Goal: Information Seeking & Learning: Learn about a topic

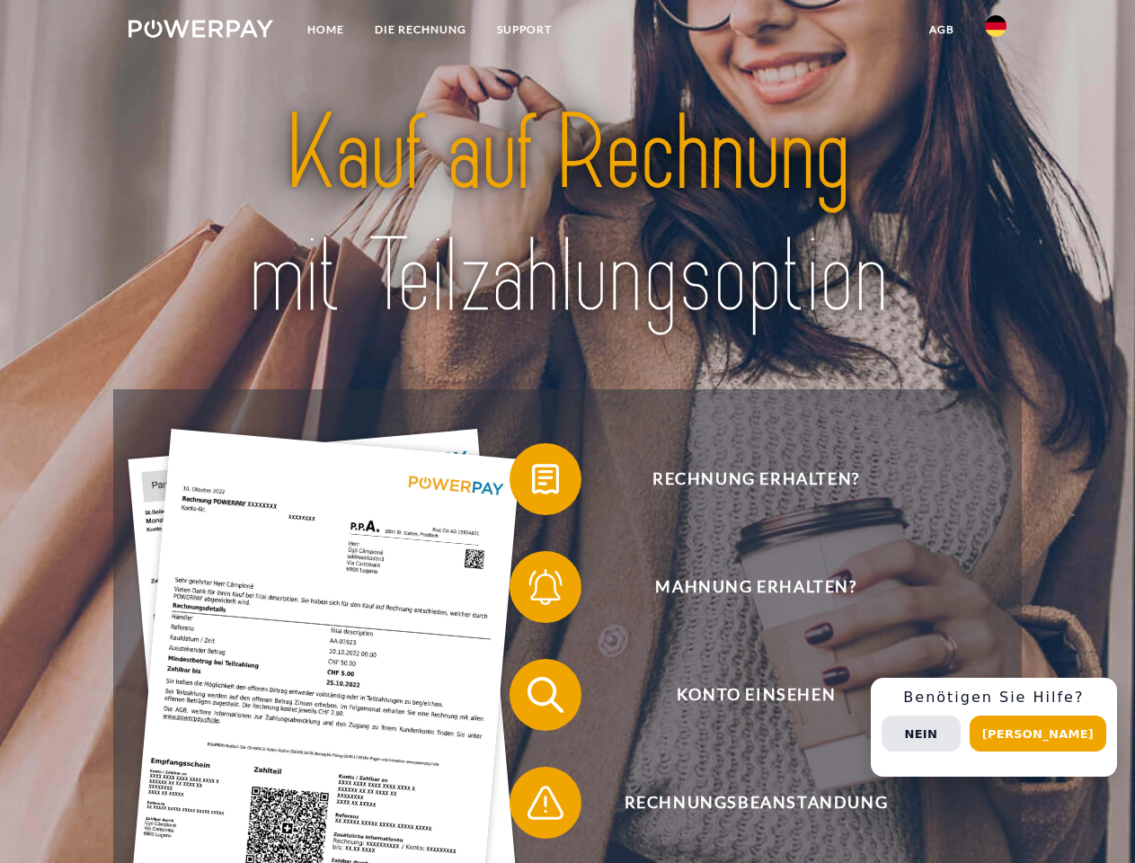
click at [200, 31] on img at bounding box center [201, 29] width 145 height 18
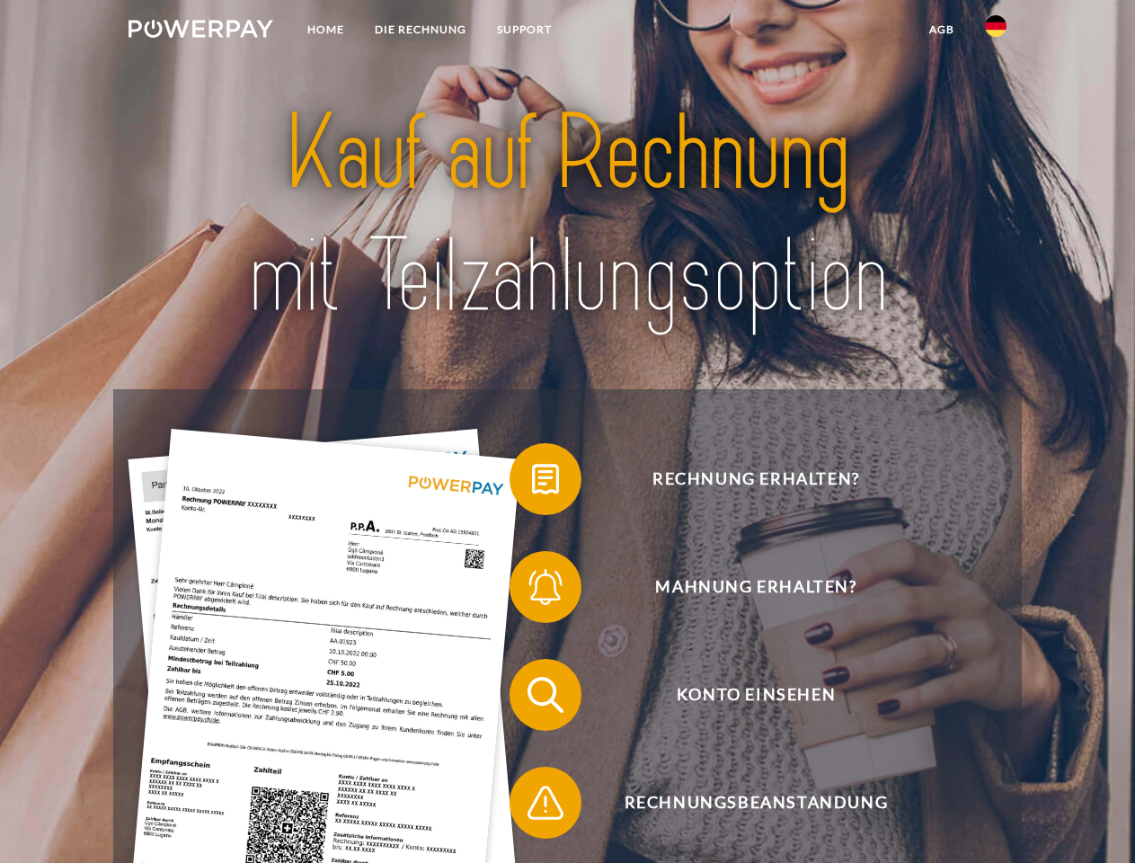
click at [996, 31] on img at bounding box center [996, 26] width 22 height 22
click at [941, 30] on link "agb" at bounding box center [942, 29] width 56 height 32
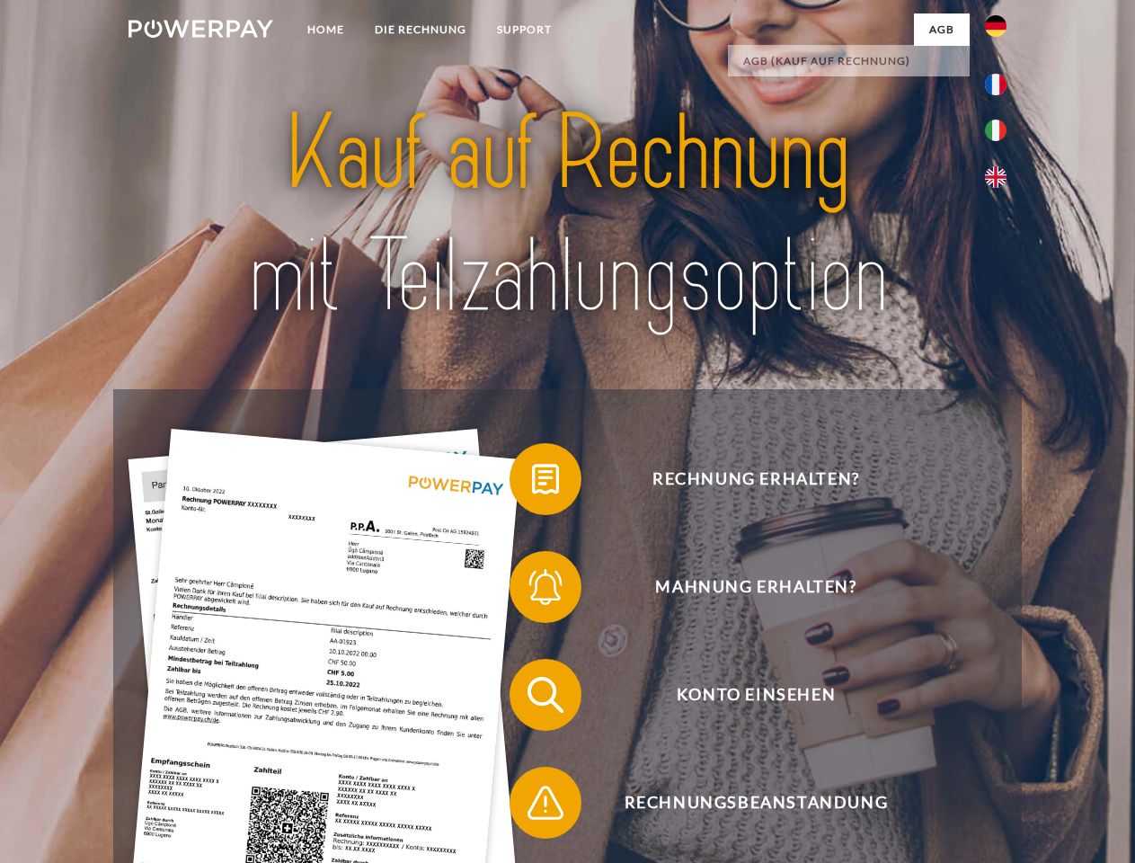
click at [532, 483] on span at bounding box center [519, 479] width 90 height 90
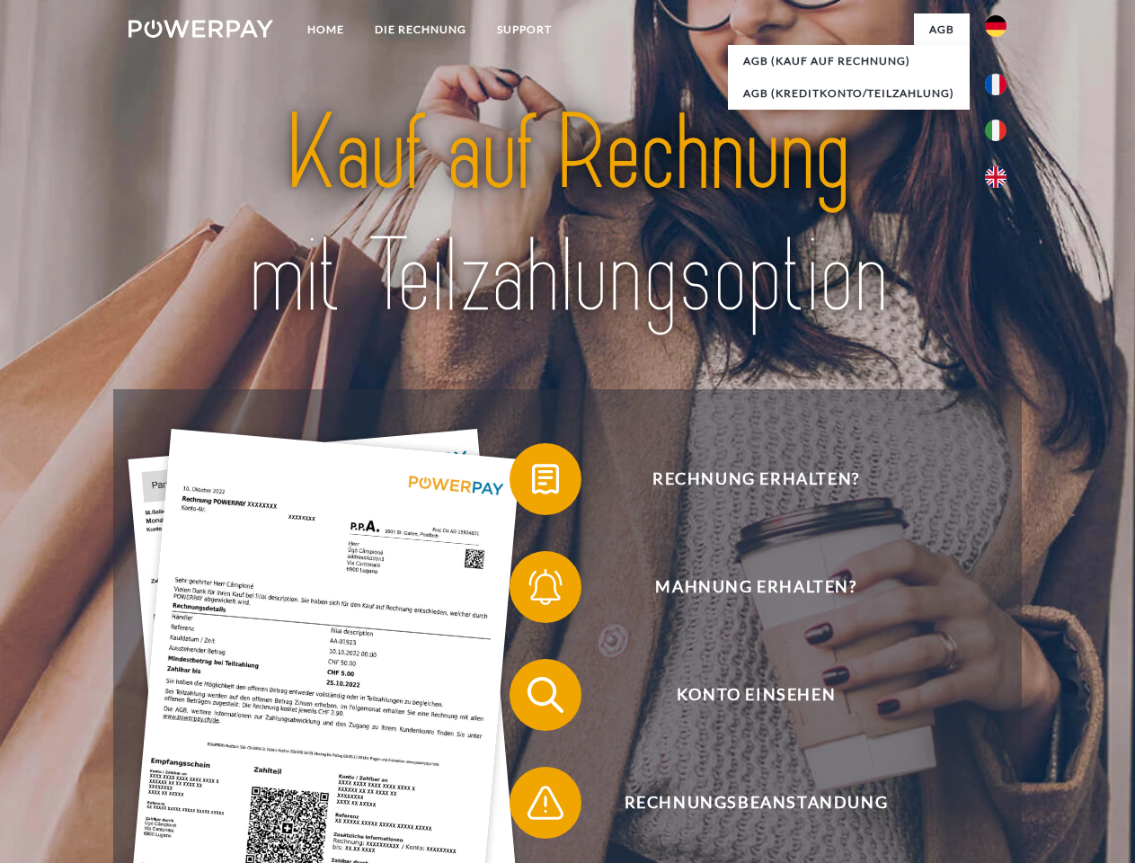
click at [532, 591] on span at bounding box center [519, 587] width 90 height 90
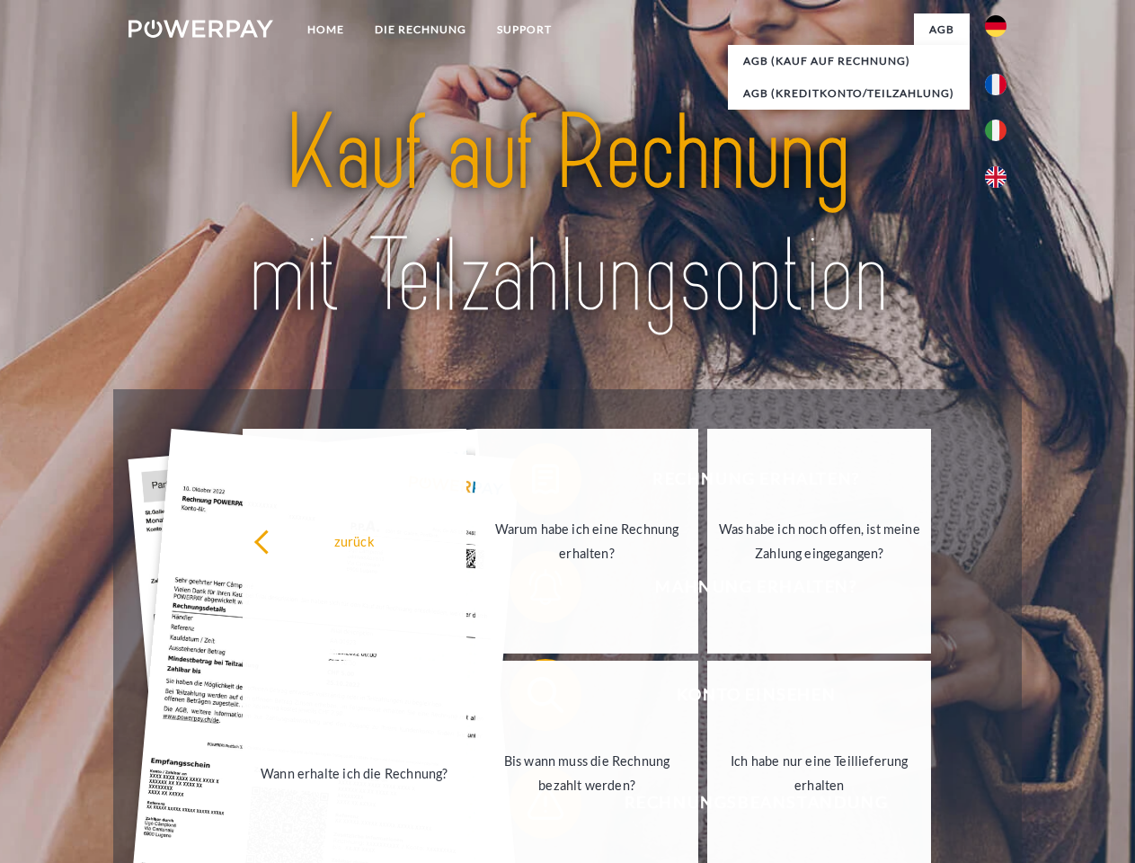
click at [532, 698] on link "Bis wann muss die Rechnung bezahlt werden?" at bounding box center [588, 773] width 224 height 225
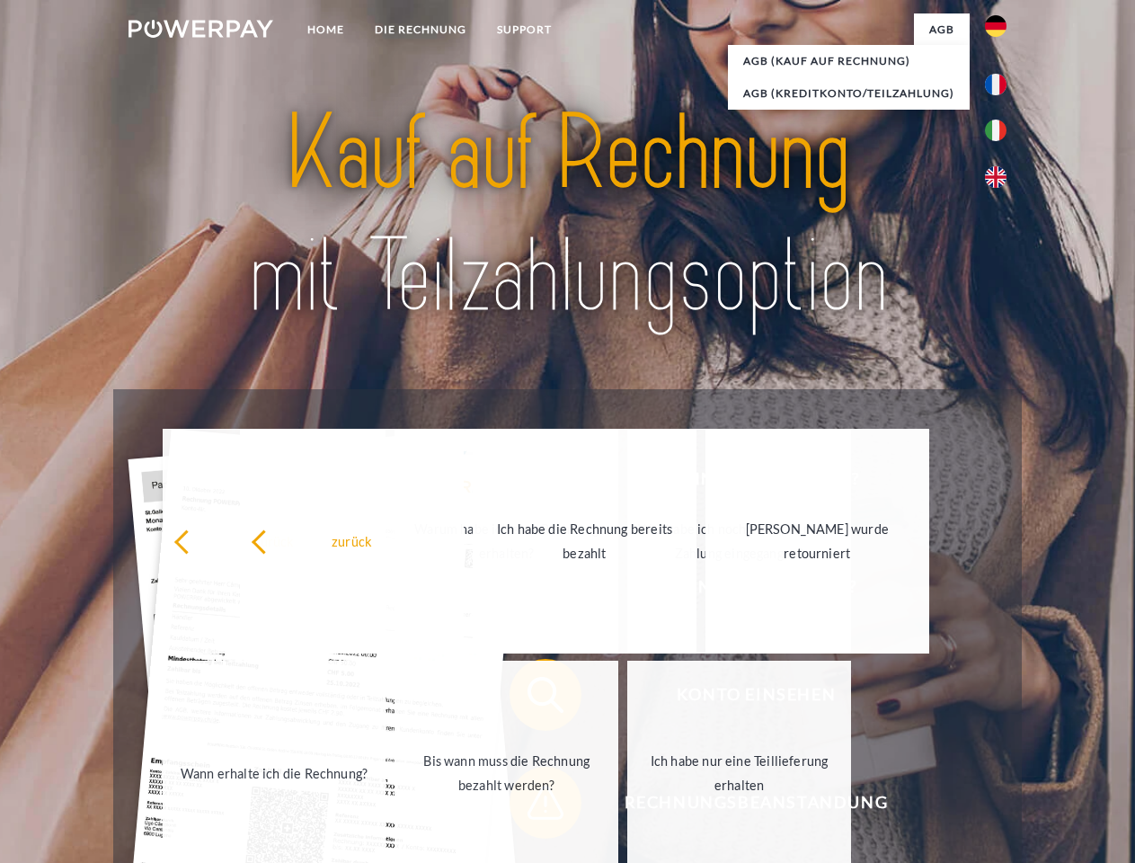
click at [532, 806] on span at bounding box center [519, 803] width 90 height 90
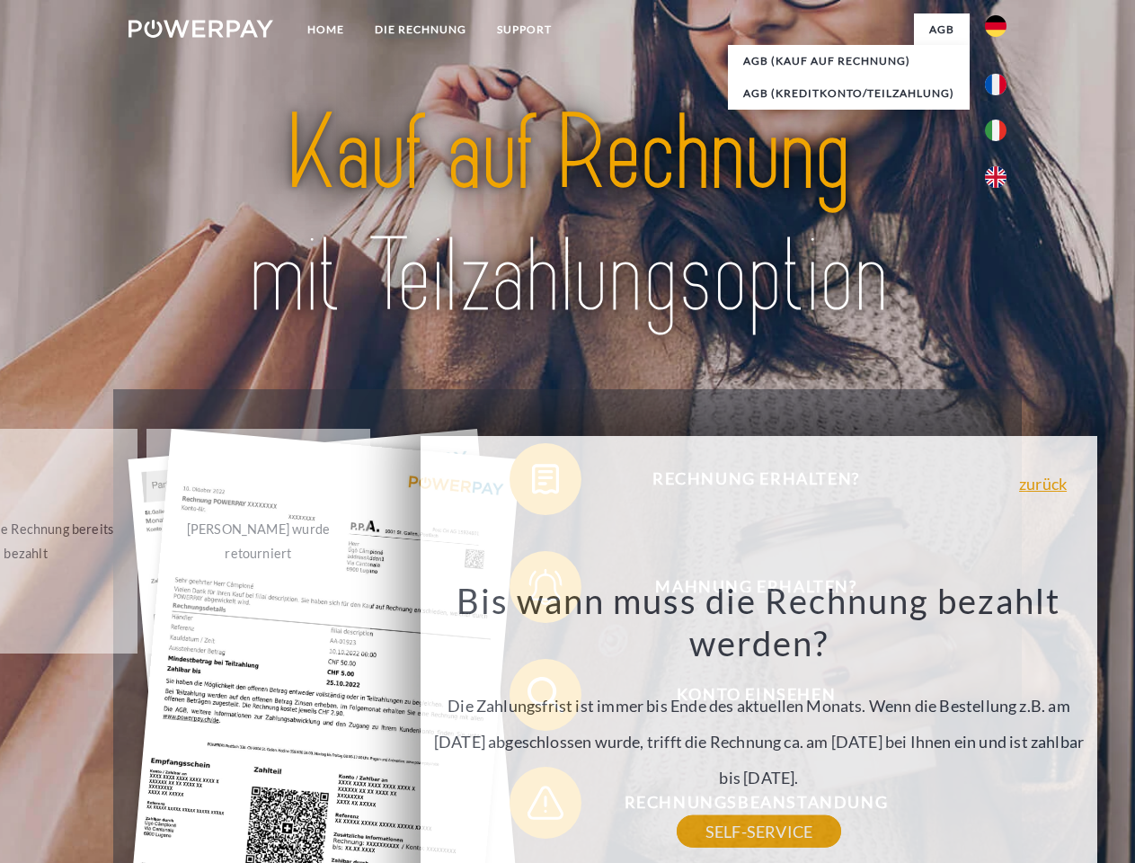
click at [1000, 727] on div "Rechnung erhalten? Mahnung erhalten? Konto einsehen" at bounding box center [567, 748] width 908 height 719
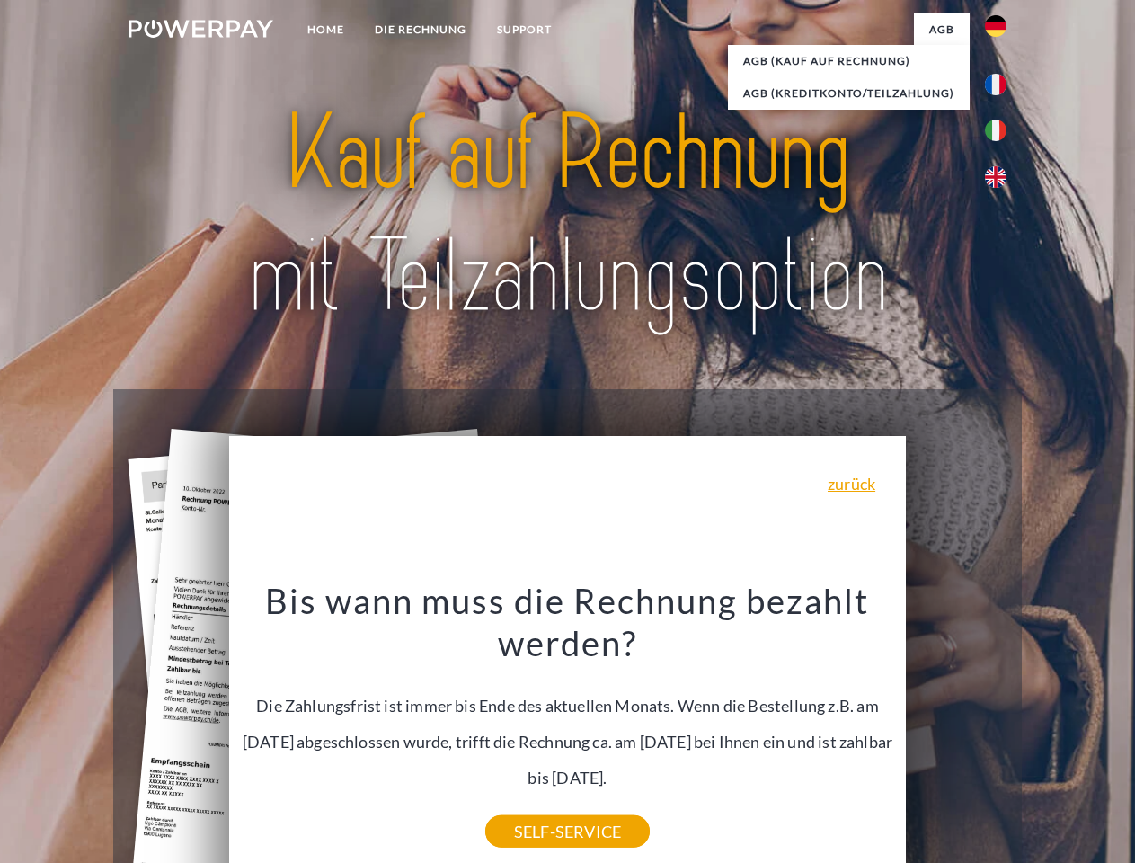
click at [956, 731] on span "Konto einsehen" at bounding box center [756, 695] width 440 height 72
click at [1045, 733] on header "Home DIE RECHNUNG SUPPORT" at bounding box center [567, 620] width 1135 height 1241
